Goal: Check status: Check status

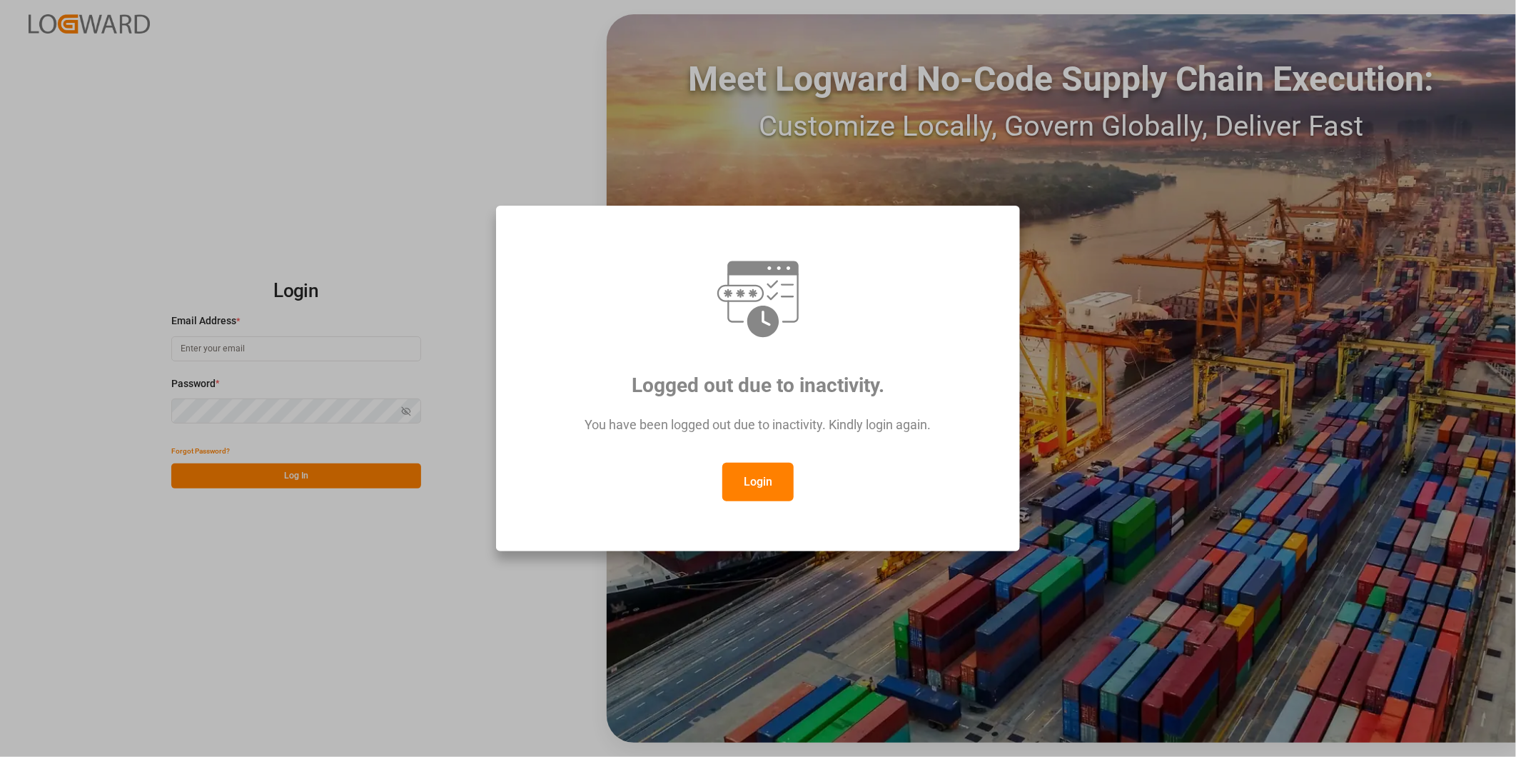
type input "[PERSON_NAME][EMAIL_ADDRESS][DOMAIN_NAME]"
click at [747, 480] on button "Login" at bounding box center [757, 482] width 71 height 39
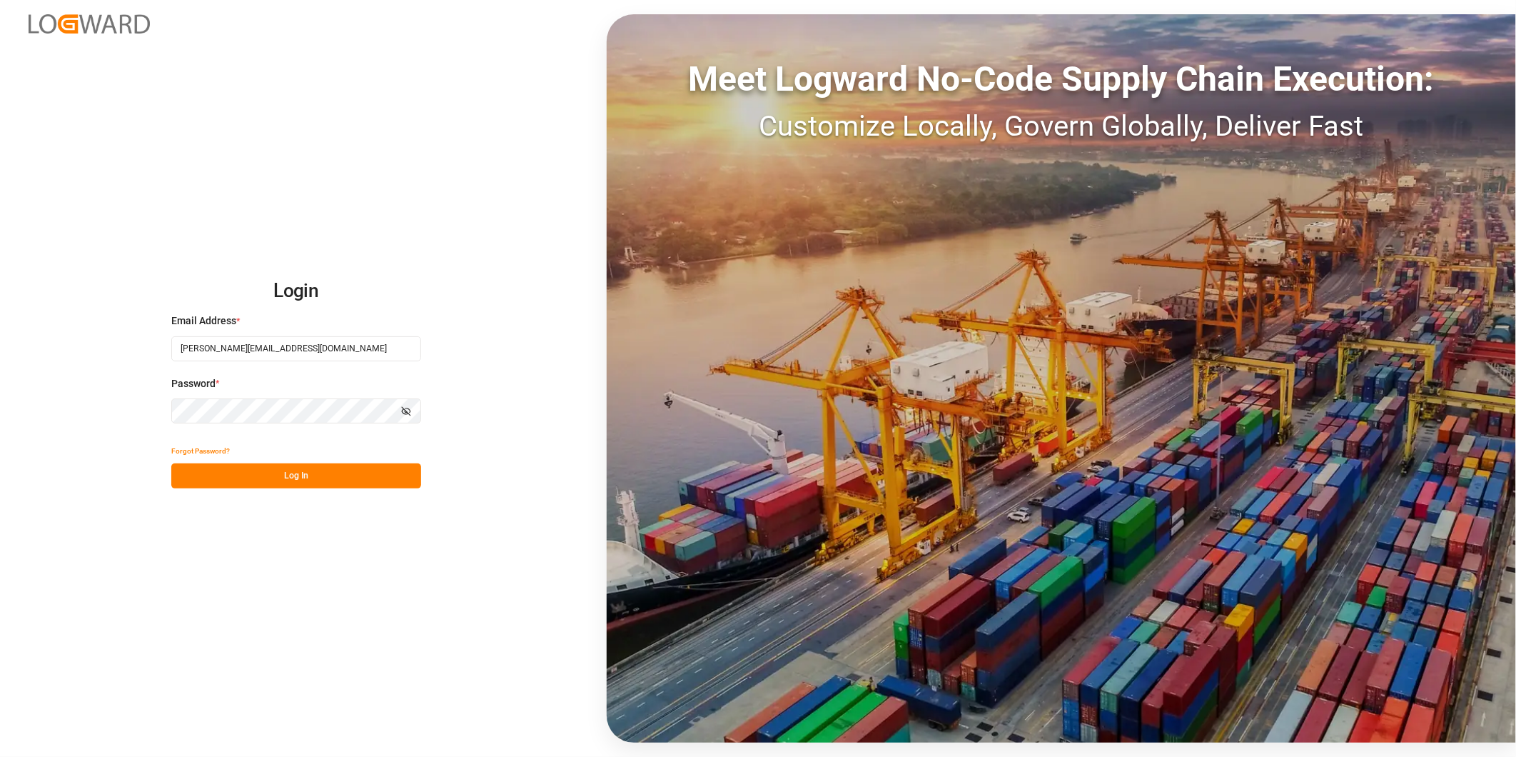
click at [293, 472] on button "Log In" at bounding box center [296, 475] width 250 height 25
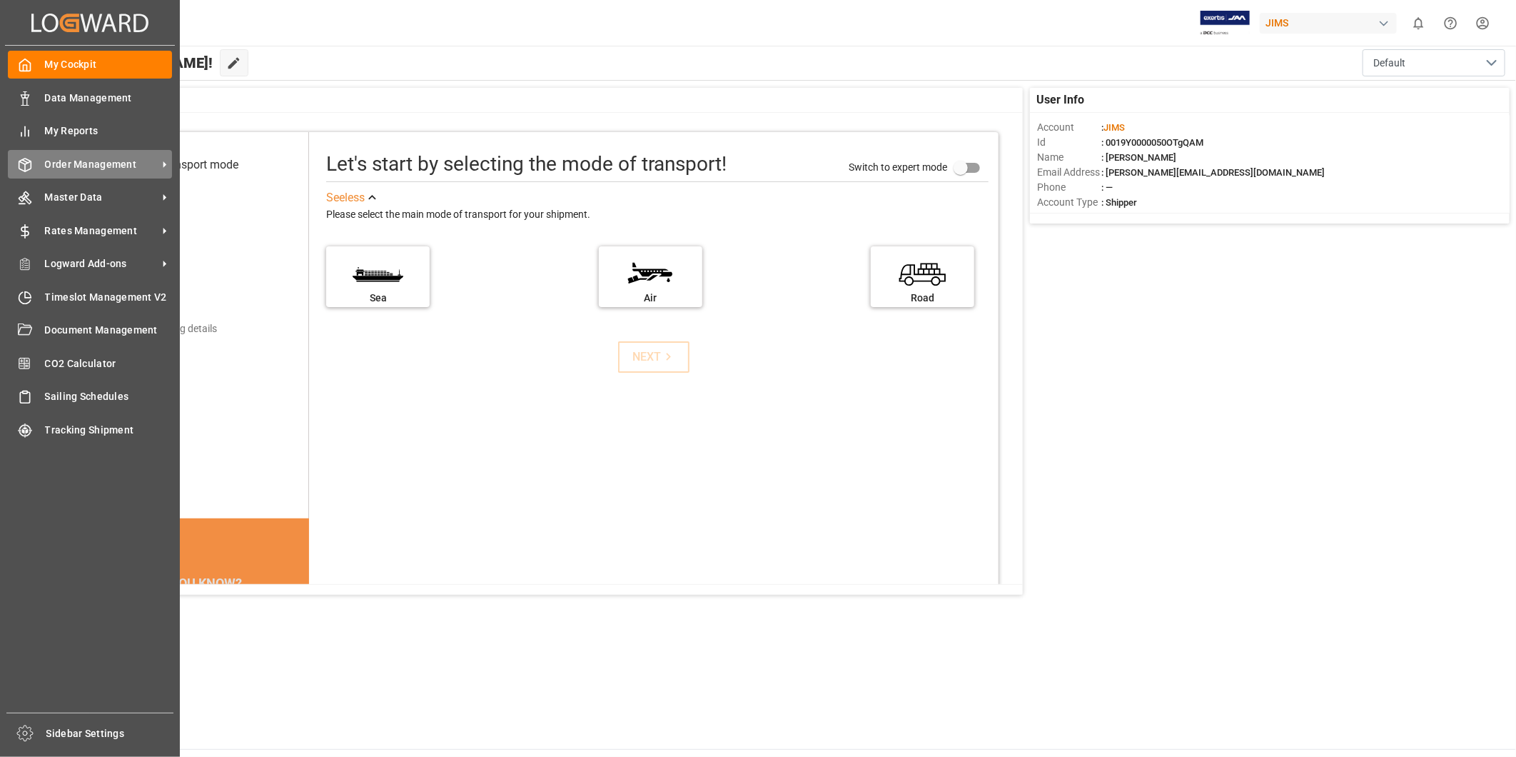
click at [111, 163] on span "Order Management" at bounding box center [101, 164] width 113 height 15
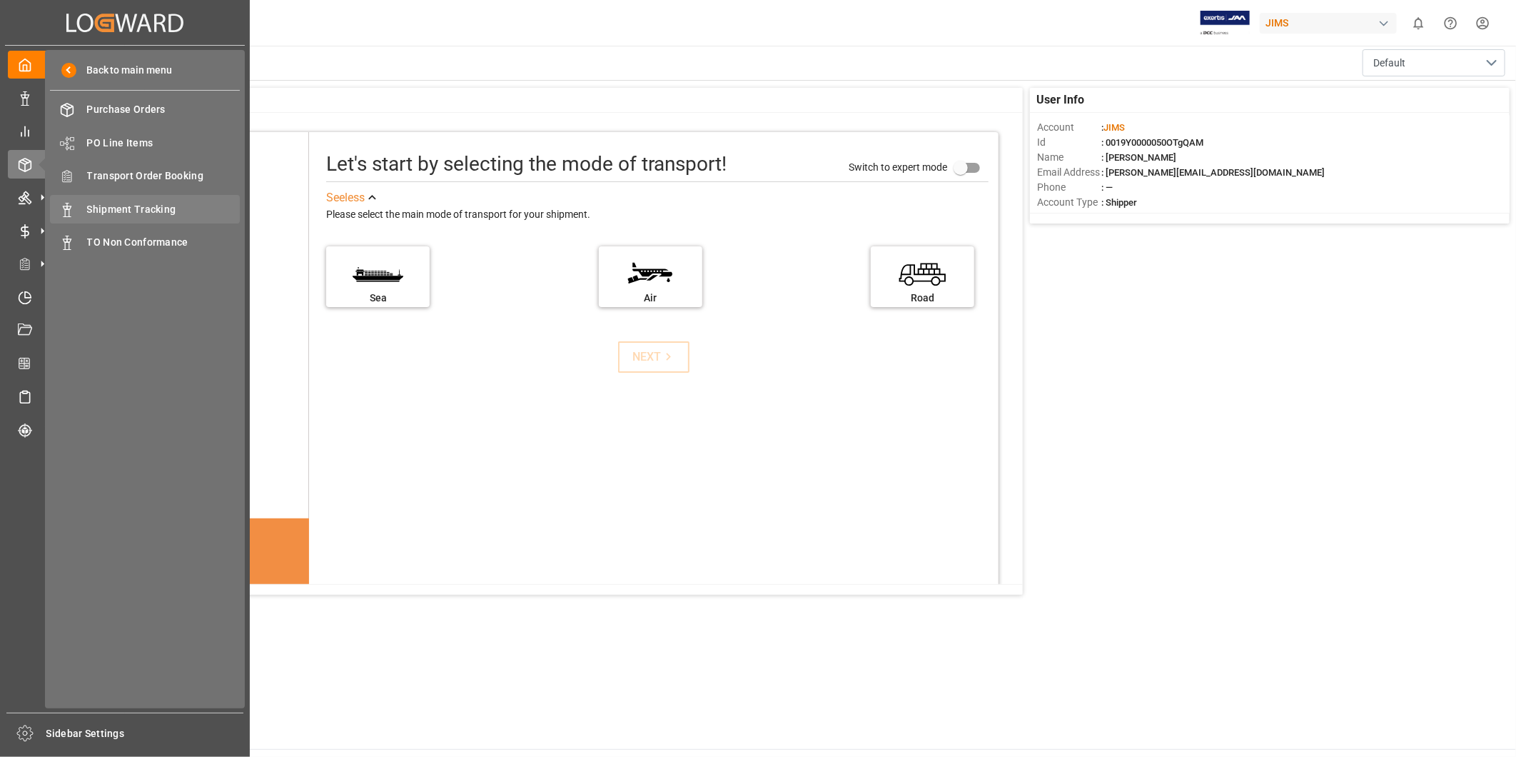
click at [166, 204] on span "Shipment Tracking" at bounding box center [163, 209] width 153 height 15
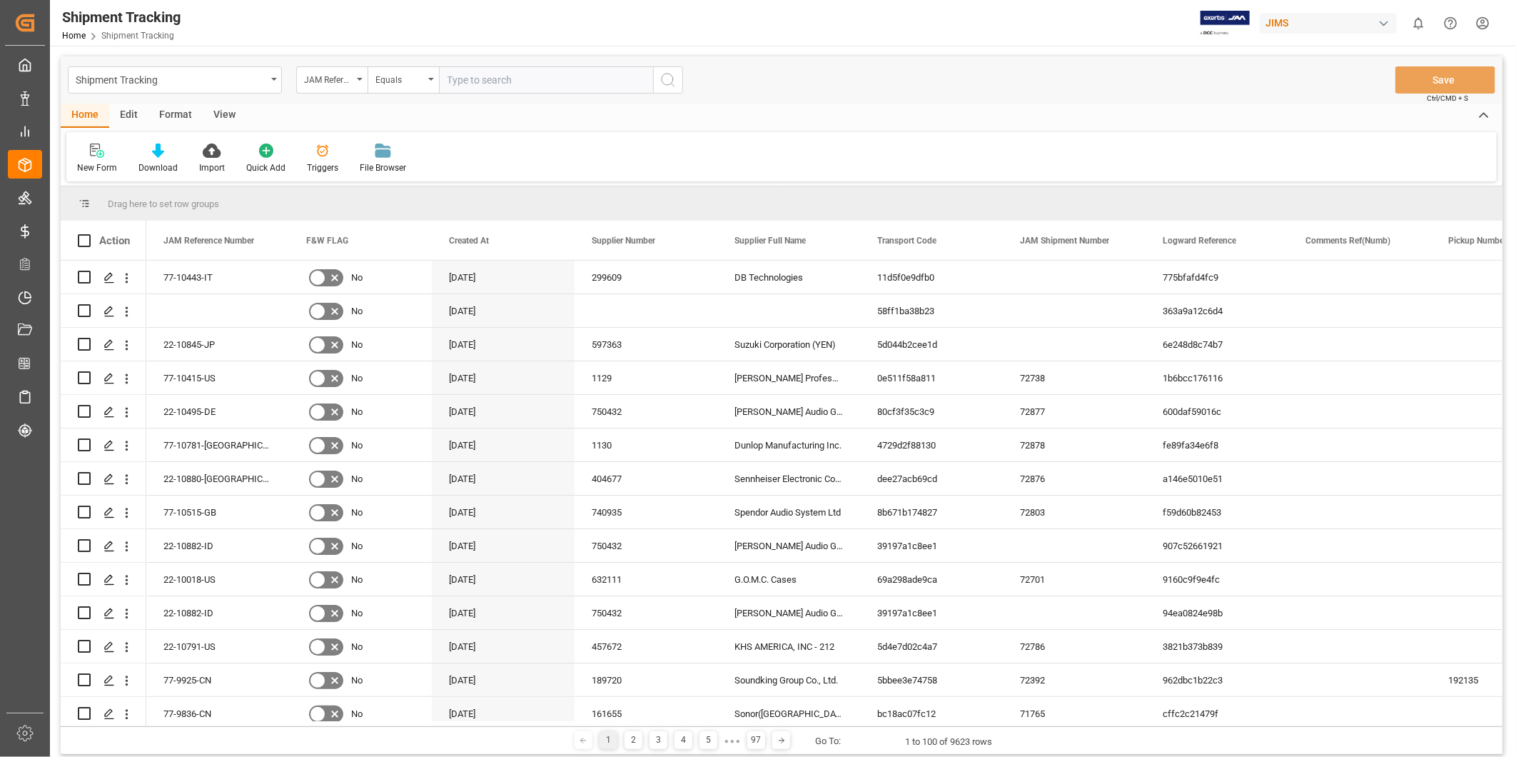
click at [526, 81] on input "text" at bounding box center [546, 79] width 214 height 27
click at [531, 81] on input "22-10719-[GEOGRAPHIC_DATA]" at bounding box center [546, 79] width 214 height 27
type input "22-10719-[GEOGRAPHIC_DATA]"
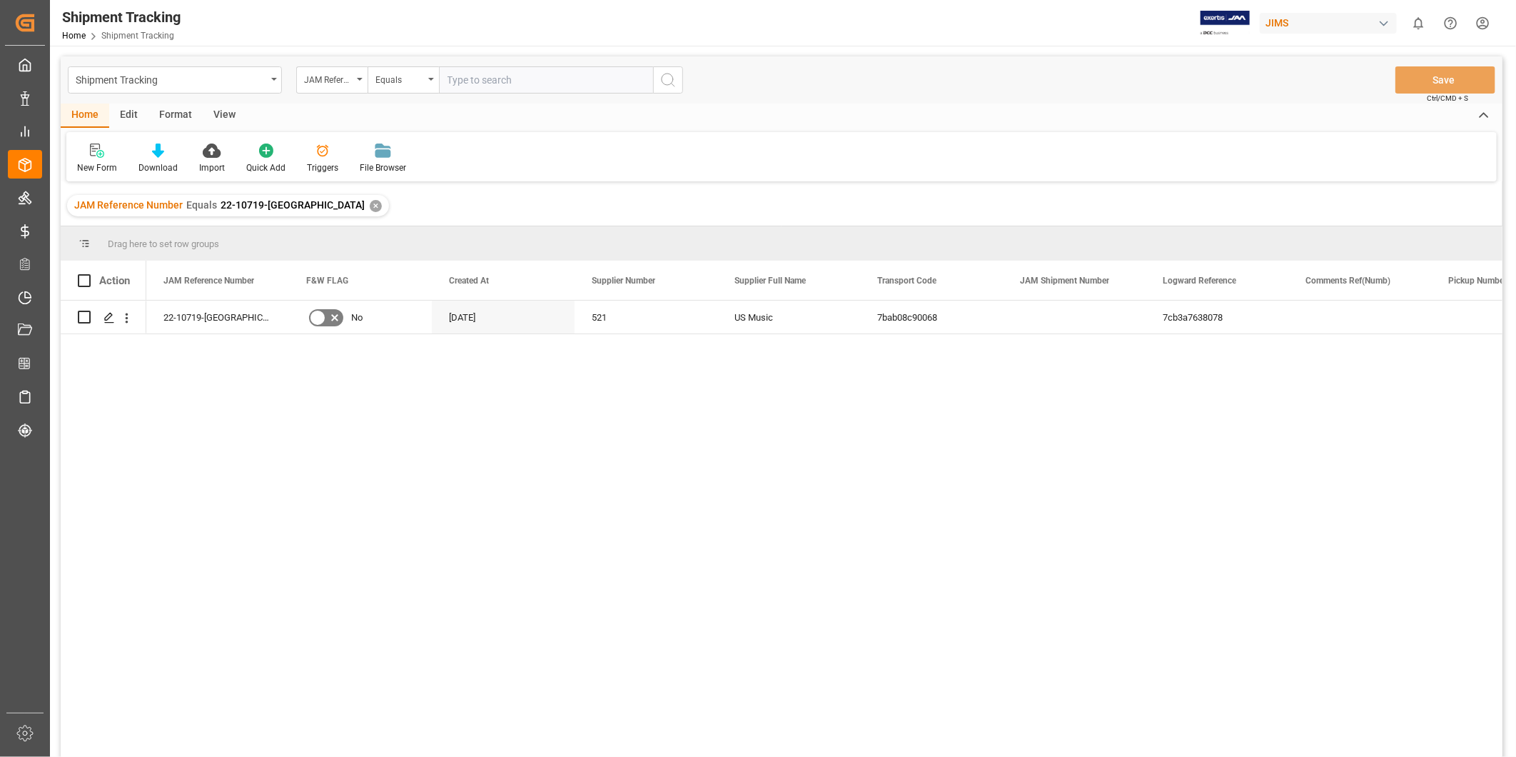
click at [217, 110] on div "View" at bounding box center [225, 116] width 44 height 24
click at [101, 161] on div "Default" at bounding box center [91, 167] width 28 height 13
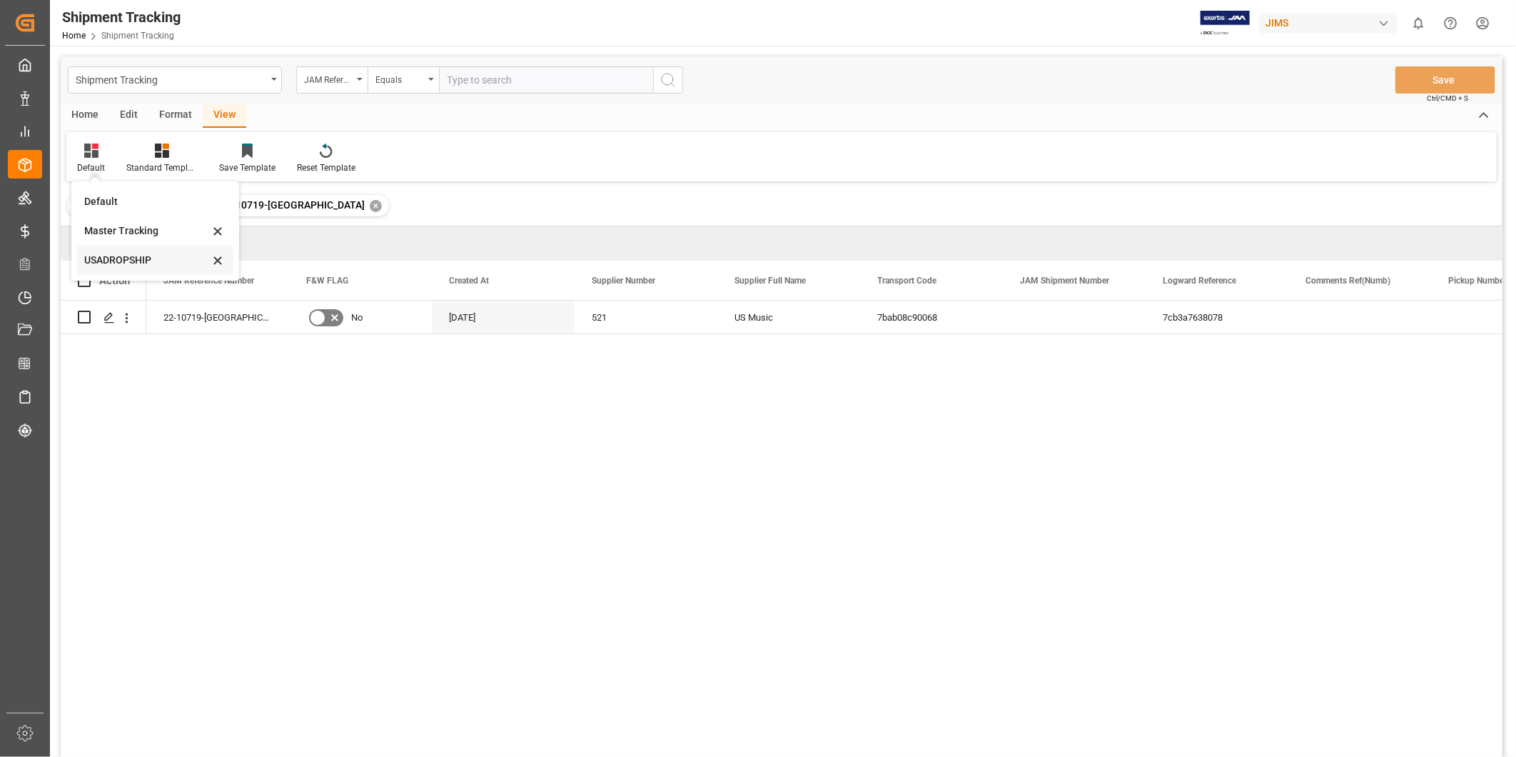
click at [117, 254] on div "USADROPSHIP" at bounding box center [146, 260] width 125 height 15
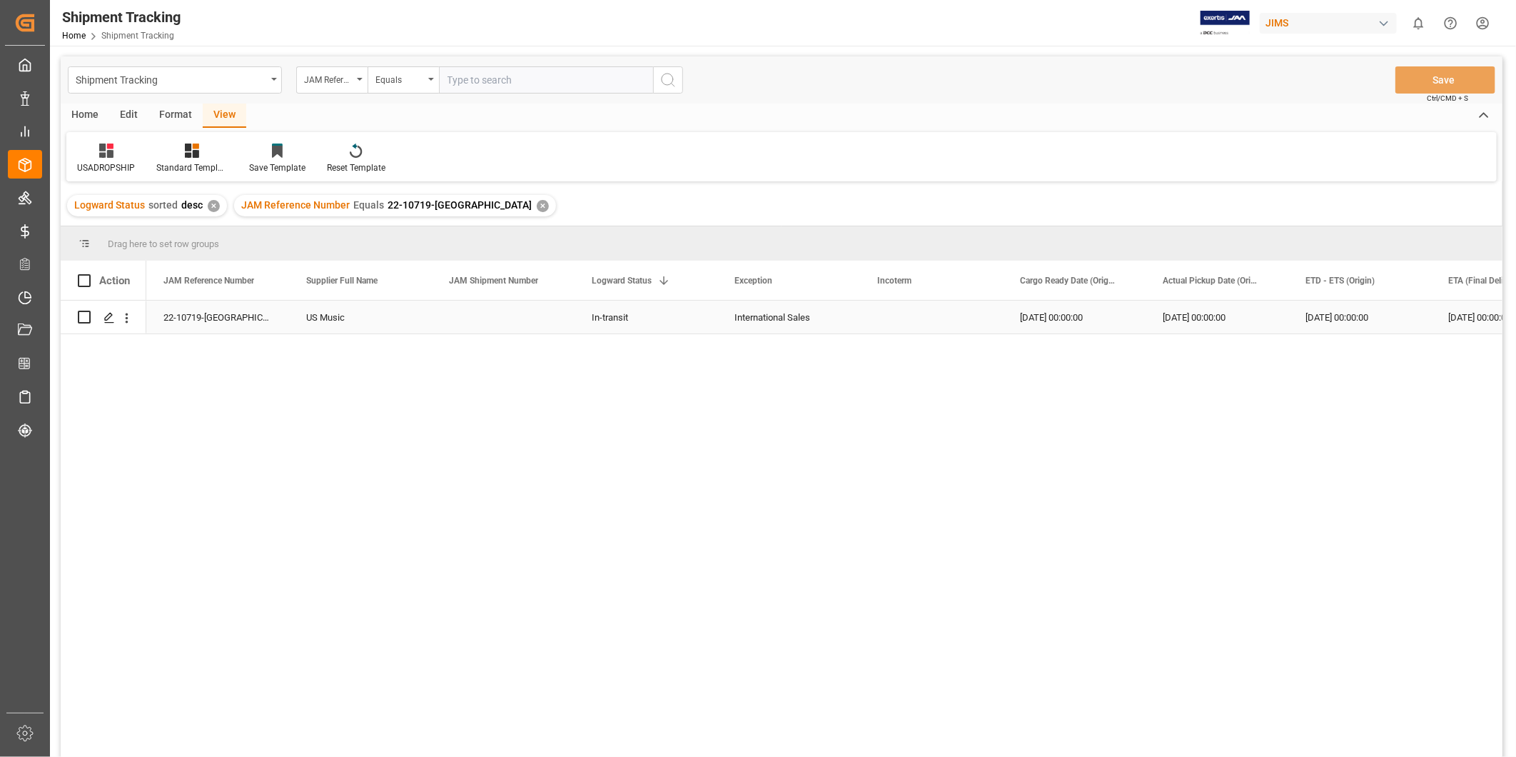
click at [1229, 330] on div "[DATE] 00:00:00" at bounding box center [1217, 317] width 143 height 33
